Goal: Task Accomplishment & Management: Complete application form

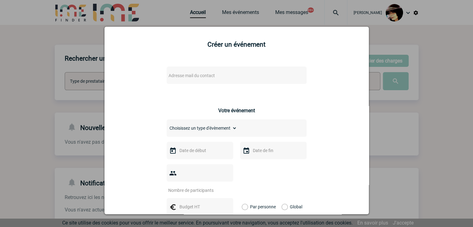
click at [389, 133] on div at bounding box center [236, 113] width 473 height 227
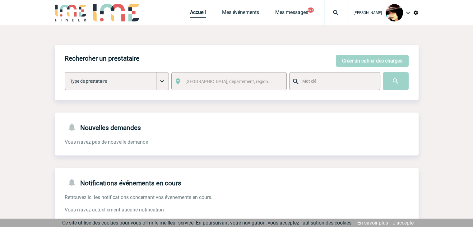
click at [190, 9] on link "Accueil" at bounding box center [198, 13] width 16 height 9
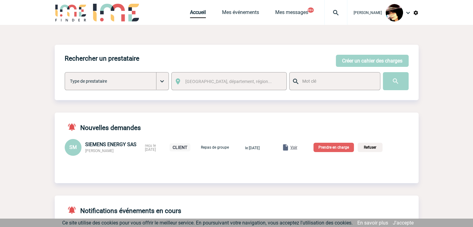
click at [297, 148] on span "Voir" at bounding box center [293, 147] width 7 height 4
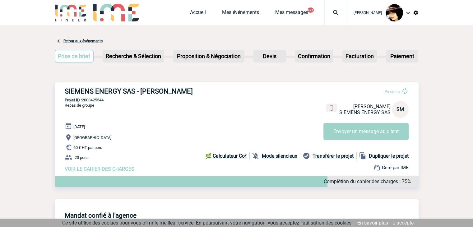
click at [114, 169] on span "VOIR LE CAHIER DES CHARGES" at bounding box center [100, 169] width 70 height 6
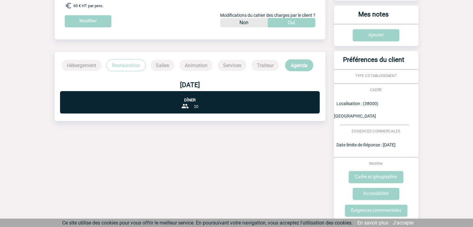
scroll to position [131, 0]
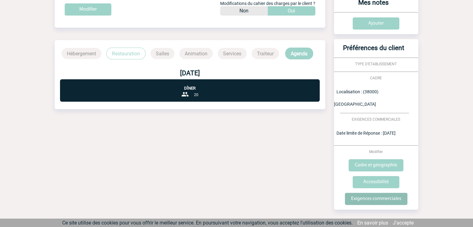
click at [372, 193] on input "Exigences commerciales" at bounding box center [376, 199] width 62 height 12
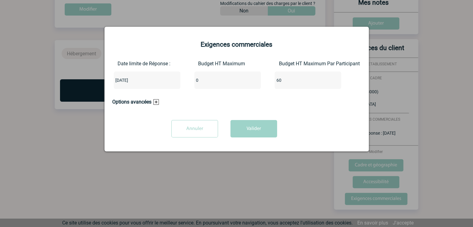
click at [204, 81] on input "0" at bounding box center [223, 80] width 58 height 8
type input "1200"
click at [272, 128] on button "Valider" at bounding box center [253, 128] width 47 height 17
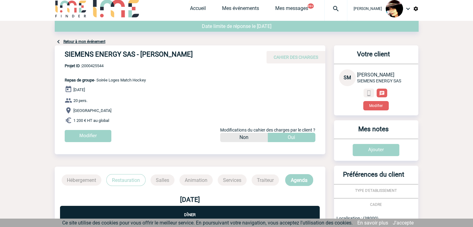
scroll to position [0, 0]
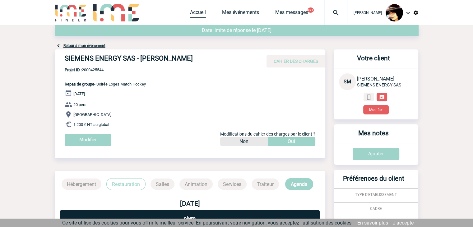
click at [190, 12] on link "Accueil" at bounding box center [198, 13] width 16 height 9
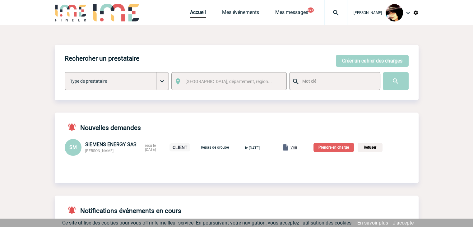
click at [339, 148] on p "Prendre en charge" at bounding box center [333, 147] width 40 height 9
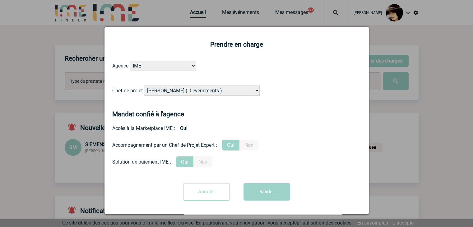
click at [209, 90] on select "Alizée VERLAGUET ( 0 évènements ) Anne-Françoise BONHOMME ( 179 évènements ) An…" at bounding box center [202, 90] width 116 height 10
select select "122719"
click at [144, 86] on select "Alizée VERLAGUET ( 0 évènements ) Anne-Françoise BONHOMME ( 179 évènements ) An…" at bounding box center [202, 90] width 116 height 10
click at [264, 191] on button "Valider" at bounding box center [266, 191] width 47 height 17
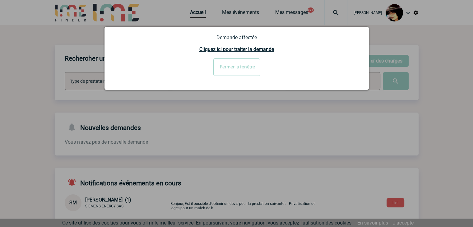
drag, startPoint x: 244, startPoint y: 71, endPoint x: 246, endPoint y: 73, distance: 3.3
click at [243, 71] on input "Fermer la fenêtre" at bounding box center [236, 66] width 47 height 17
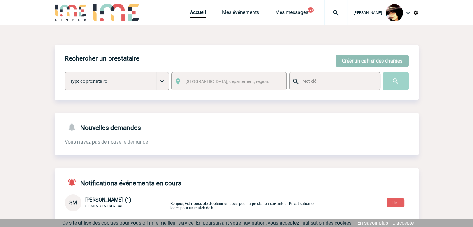
click at [351, 59] on button "Créer un cahier des charges" at bounding box center [372, 61] width 73 height 12
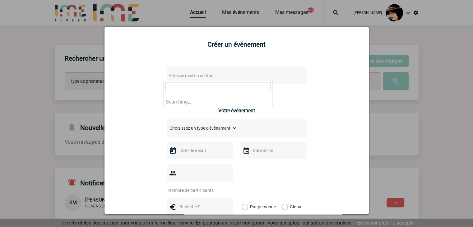
click at [181, 76] on span "Adresse mail du contact" at bounding box center [191, 75] width 46 height 5
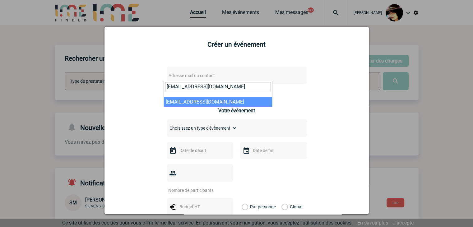
type input "pouneh.kolahgar@capgemini.com"
select select "115500"
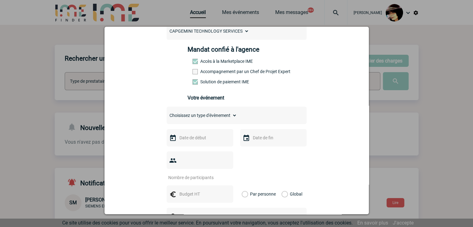
scroll to position [93, 0]
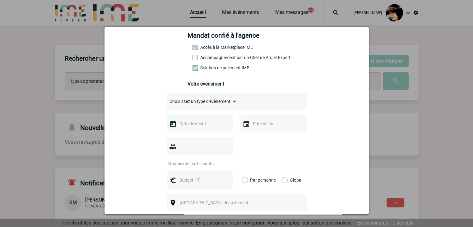
click at [175, 103] on select "Choisissez un type d'évènement Séminaire avec nuitée Séminaire sans nuitée Repa…" at bounding box center [202, 101] width 70 height 9
select select "5"
click at [167, 99] on select "Choisissez un type d'évènement Séminaire avec nuitée Séminaire sans nuitée Repa…" at bounding box center [202, 101] width 70 height 9
click at [189, 127] on input "text" at bounding box center [199, 124] width 43 height 8
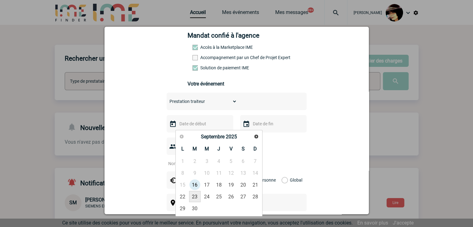
click at [195, 196] on link "23" at bounding box center [195, 196] width 12 height 11
type input "23-09-2025"
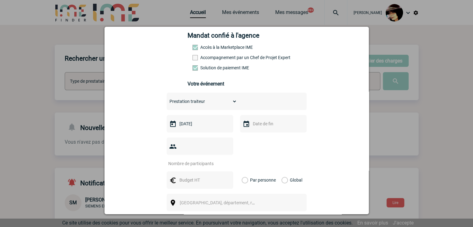
click at [195, 159] on input "number" at bounding box center [196, 163] width 58 height 8
type input "10"
click at [182, 176] on input "text" at bounding box center [199, 180] width 43 height 8
type input "780"
click at [281, 171] on label "Global" at bounding box center [283, 179] width 4 height 17
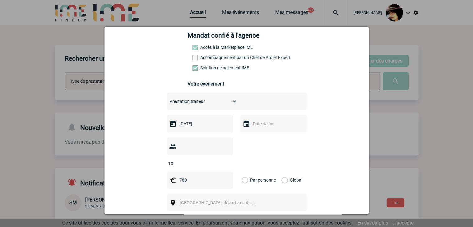
click at [0, 0] on input "Global" at bounding box center [0, 0] width 0 height 0
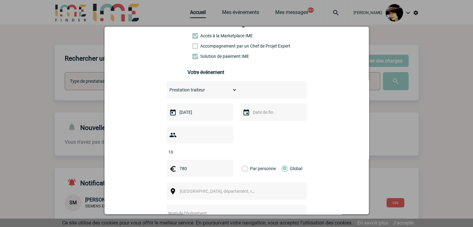
scroll to position [124, 0]
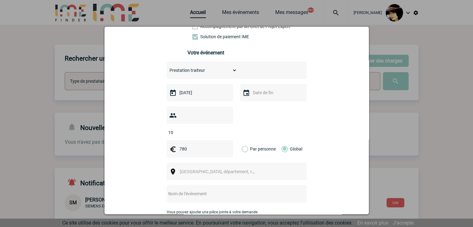
click at [200, 167] on span "[GEOGRAPHIC_DATA], département, région..." at bounding box center [219, 171] width 85 height 9
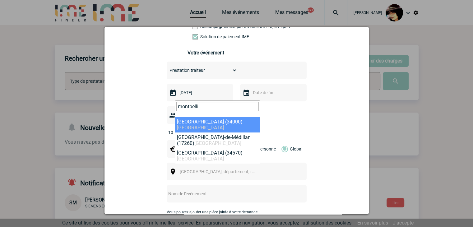
type input "montpelli"
select select "29306"
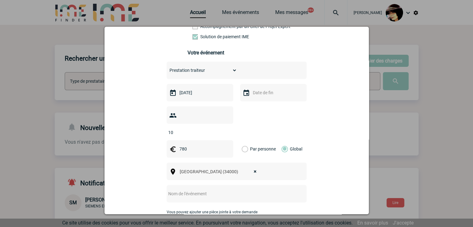
click at [182, 190] on input "text" at bounding box center [228, 194] width 123 height 8
click at [217, 190] on input "CENTRALISATION -" at bounding box center [228, 194] width 123 height 8
paste input "Event chez Capgemini Montpellier le 23 sept"
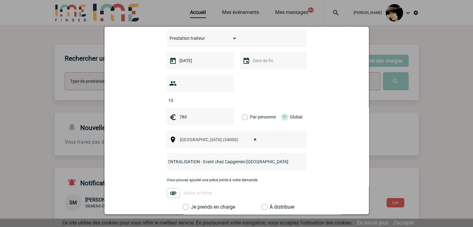
scroll to position [234, 0]
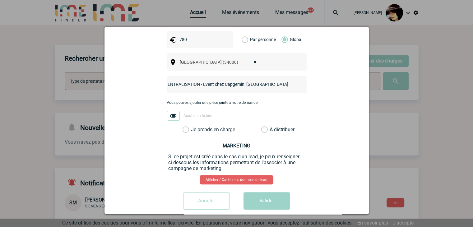
type input "CENTRALISATION - Event chez Capgemini Montpellier le 23 sept"
click at [261, 127] on label "À distribuer" at bounding box center [264, 130] width 7 height 6
click at [0, 0] on input "À distribuer" at bounding box center [0, 0] width 0 height 0
click at [267, 193] on button "Valider" at bounding box center [266, 200] width 47 height 17
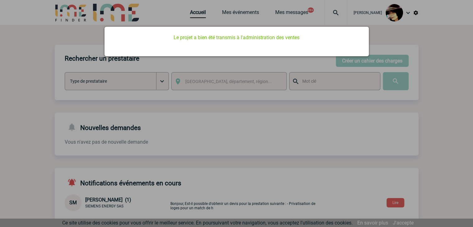
click at [188, 14] on div at bounding box center [236, 113] width 473 height 227
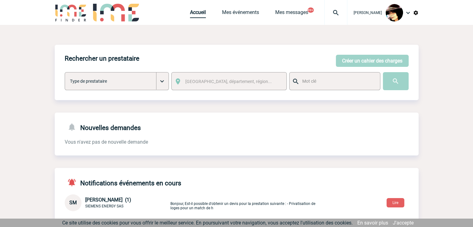
click at [194, 15] on link "Accueil" at bounding box center [198, 13] width 16 height 9
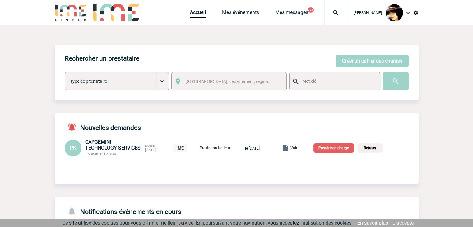
click at [297, 150] on span "Voir" at bounding box center [293, 148] width 7 height 4
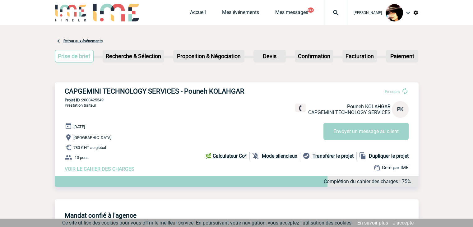
drag, startPoint x: 358, startPoint y: 79, endPoint x: 333, endPoint y: 75, distance: 25.6
click at [190, 14] on link "Accueil" at bounding box center [198, 13] width 16 height 9
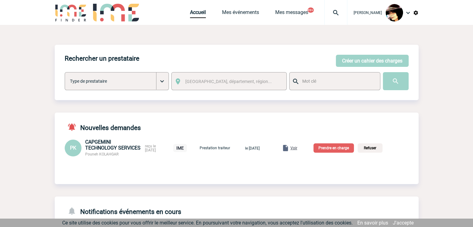
click at [334, 150] on p "Prendre en charge" at bounding box center [333, 147] width 40 height 9
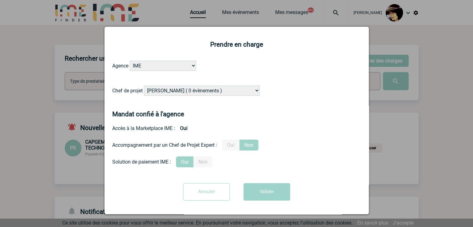
click at [191, 91] on select "[PERSON_NAME] ( 0 évènements ) [PERSON_NAME] ( 179 évènements ) [PERSON_NAME] (…" at bounding box center [202, 90] width 116 height 10
select select "131347"
click at [144, 86] on select "[PERSON_NAME] ( 0 évènements ) [PERSON_NAME] ( 179 évènements ) [PERSON_NAME] (…" at bounding box center [202, 90] width 116 height 10
click at [254, 196] on button "Valider" at bounding box center [266, 191] width 47 height 17
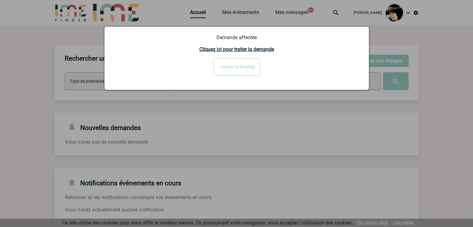
drag, startPoint x: 236, startPoint y: 66, endPoint x: 233, endPoint y: 66, distance: 3.7
click at [236, 66] on input "Fermer la fenêtre" at bounding box center [236, 66] width 47 height 17
